Goal: Information Seeking & Learning: Find specific fact

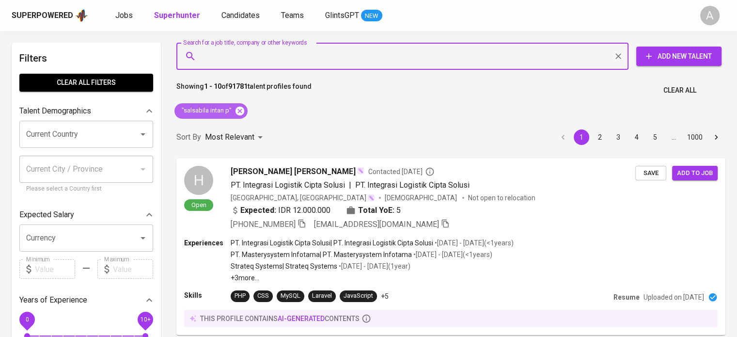
click at [244, 110] on icon at bounding box center [240, 111] width 11 height 11
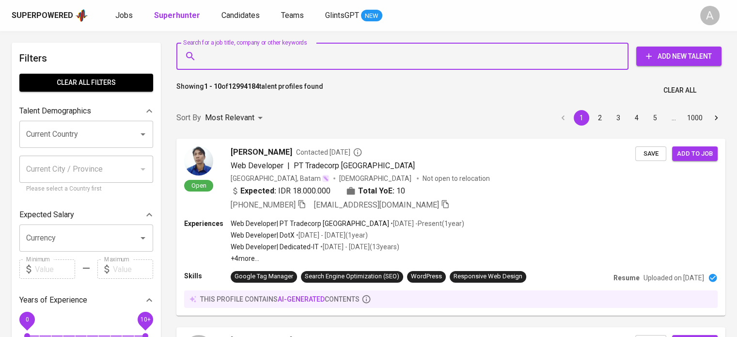
click at [372, 64] on input "Search for a job title, company or other keywords" at bounding box center [405, 56] width 410 height 18
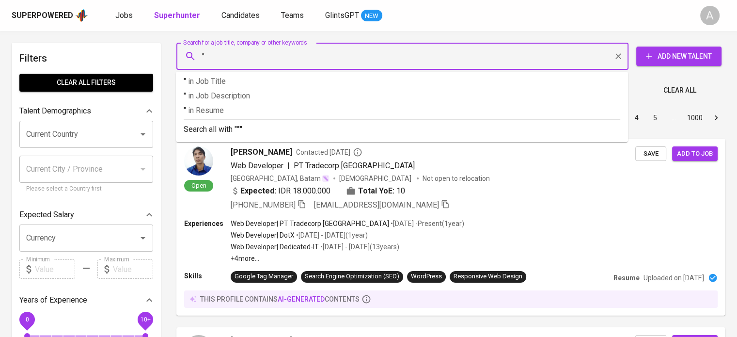
paste input "[CREDIT_CARD_NUMBER]"
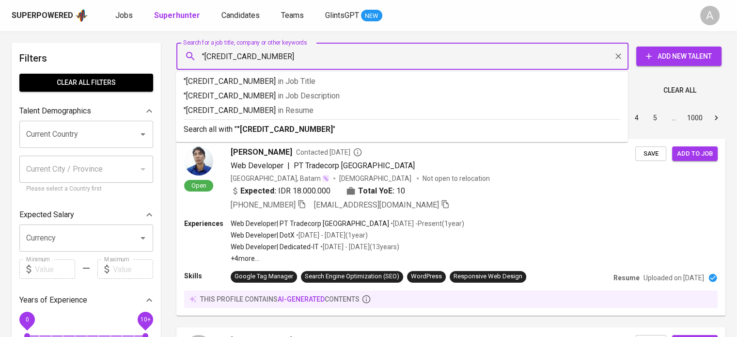
type input ""[CREDIT_CARD_NUMBER]""
click at [265, 135] on p "Search all with " "[CREDIT_CARD_NUMBER]" "" at bounding box center [402, 130] width 437 height 12
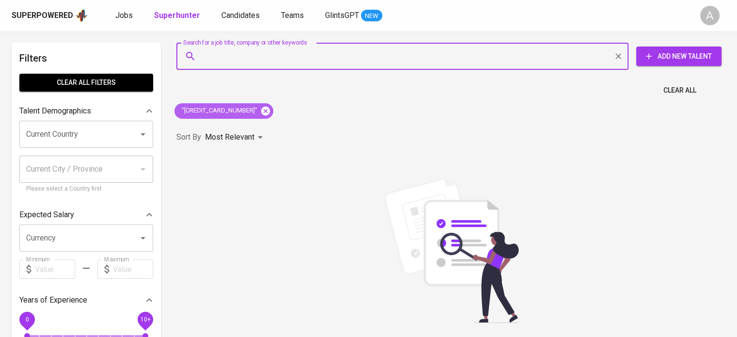
click at [260, 110] on icon at bounding box center [265, 111] width 11 height 11
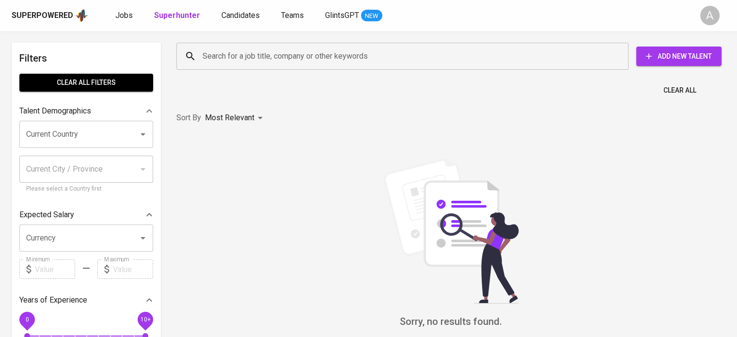
click at [268, 57] on input "Search for a job title, company or other keywords" at bounding box center [405, 56] width 410 height 18
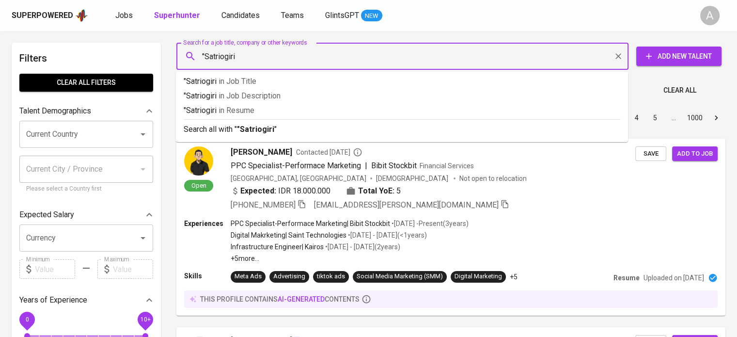
type input ""Satriogiri""
click at [271, 126] on b ""Satriogiri"" at bounding box center [257, 129] width 40 height 9
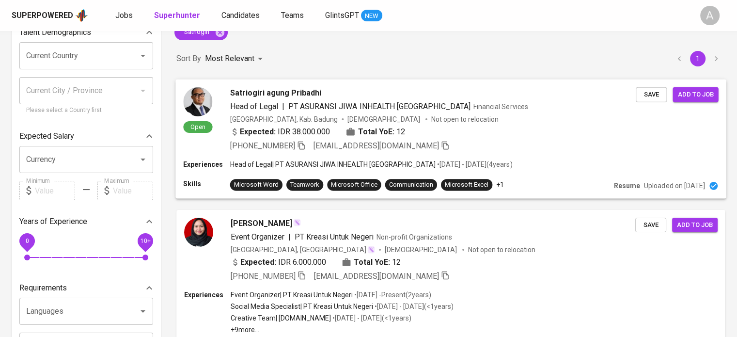
scroll to position [91, 0]
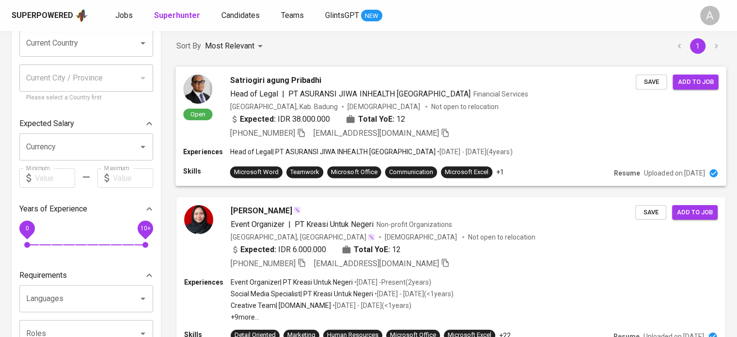
click at [473, 142] on div "Open Satriogiri agung Pribadhi Head of Legal | PT ASURANSI JIWA INHEALTH INDONE…" at bounding box center [450, 106] width 551 height 80
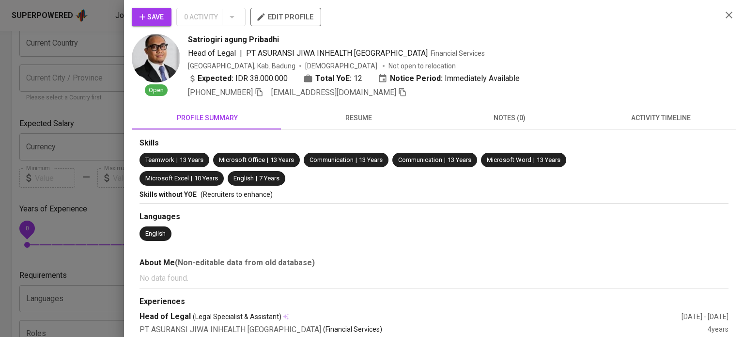
click at [724, 19] on icon "button" at bounding box center [730, 15] width 12 height 12
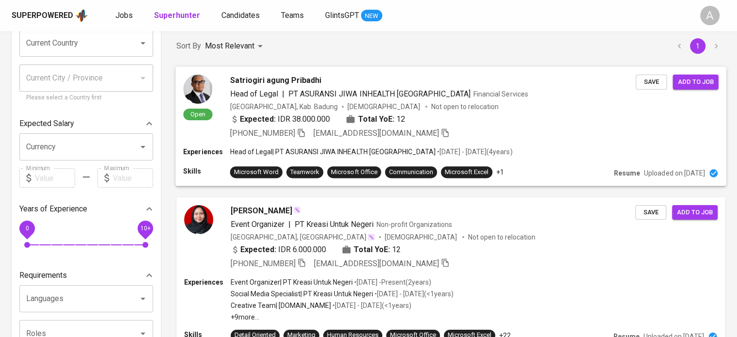
scroll to position [0, 0]
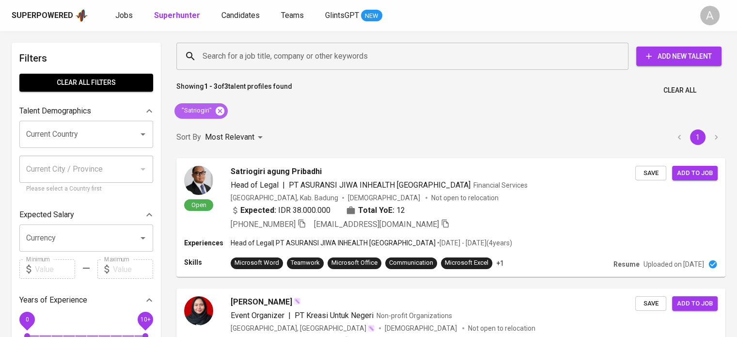
drag, startPoint x: 222, startPoint y: 112, endPoint x: 401, endPoint y: 250, distance: 225.6
click at [222, 112] on icon at bounding box center [220, 110] width 9 height 9
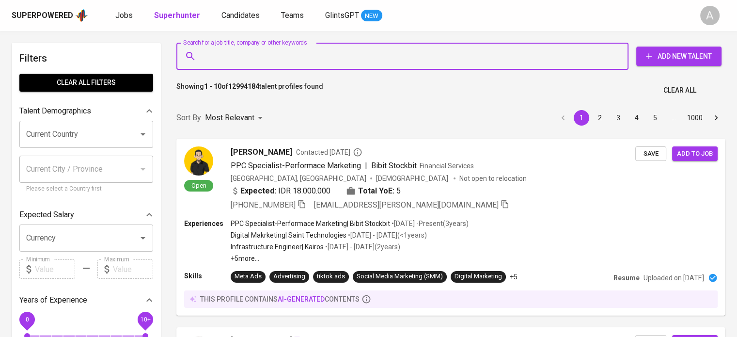
click at [297, 58] on input "Search for a job title, company or other keywords" at bounding box center [405, 56] width 410 height 18
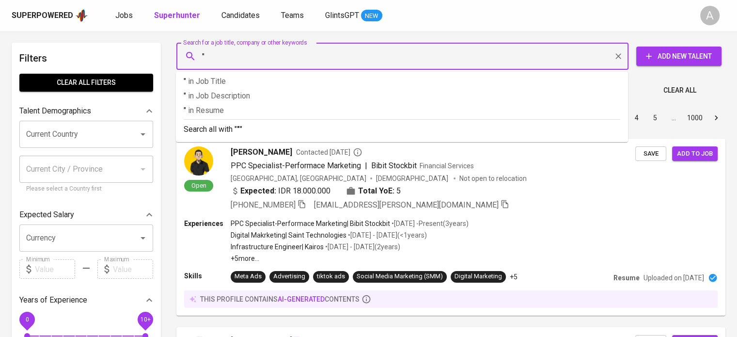
paste input "irahayu_sri@yahoo.com"
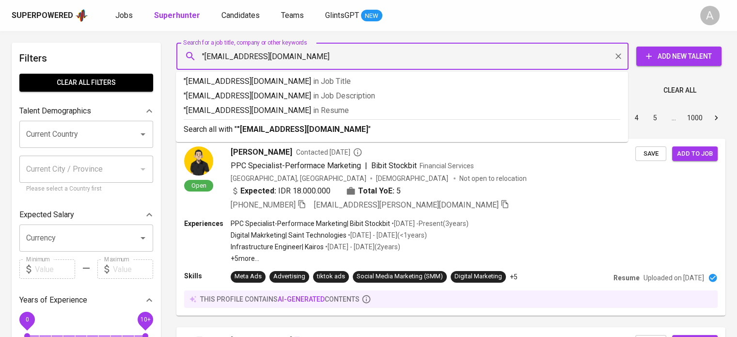
type input ""[EMAIL_ADDRESS][DOMAIN_NAME]""
click at [307, 123] on div "Search all with " "irahayu_sri@yahoo.com" "" at bounding box center [402, 127] width 437 height 16
